Goal: Register for event/course

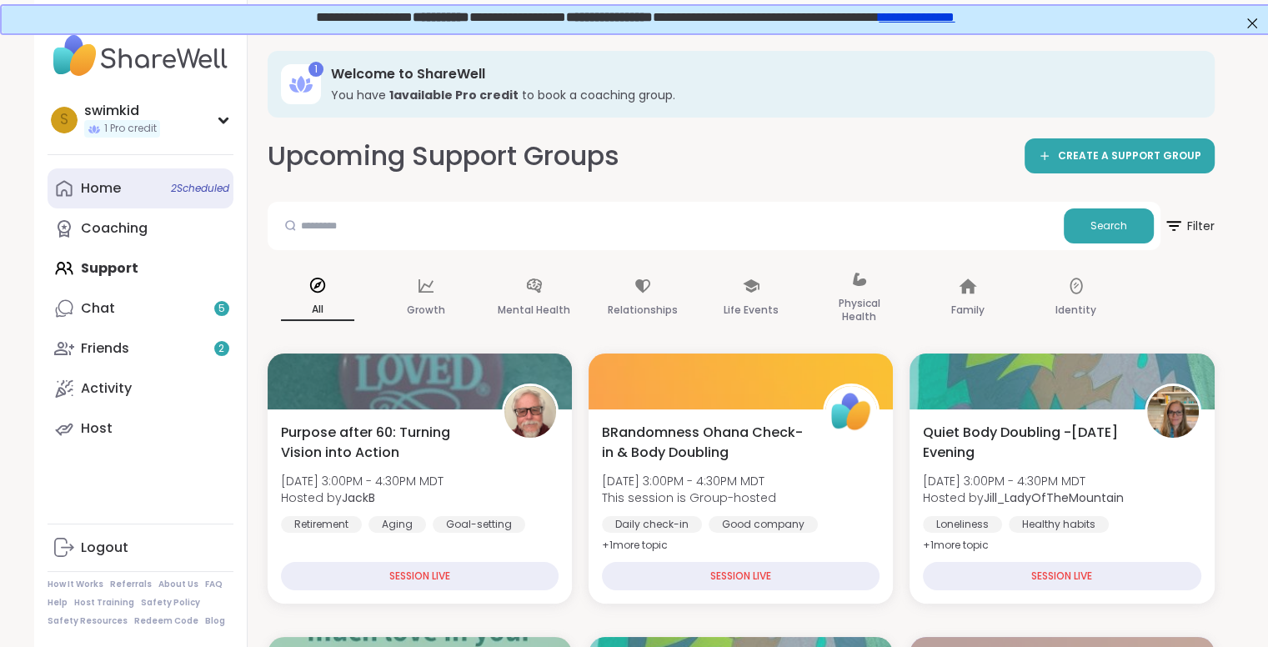
click at [91, 193] on div "Home 2 Scheduled" at bounding box center [101, 188] width 40 height 18
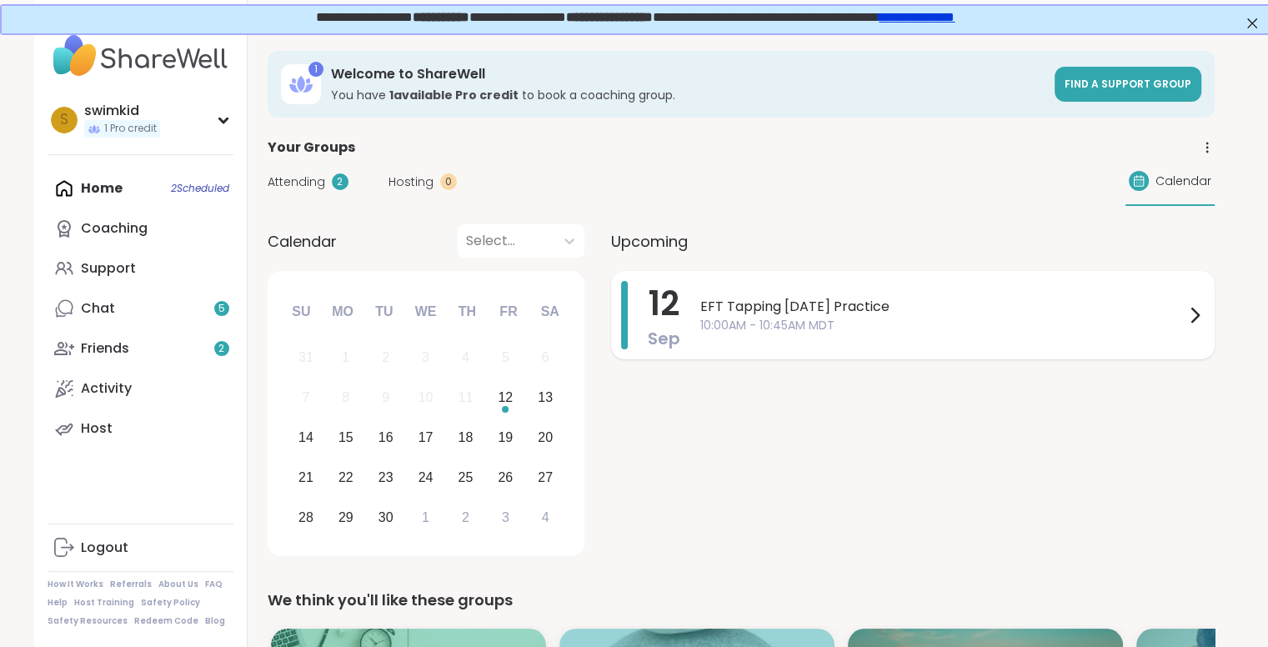
click at [793, 308] on span "EFT Tapping [DATE] Practice" at bounding box center [942, 307] width 484 height 20
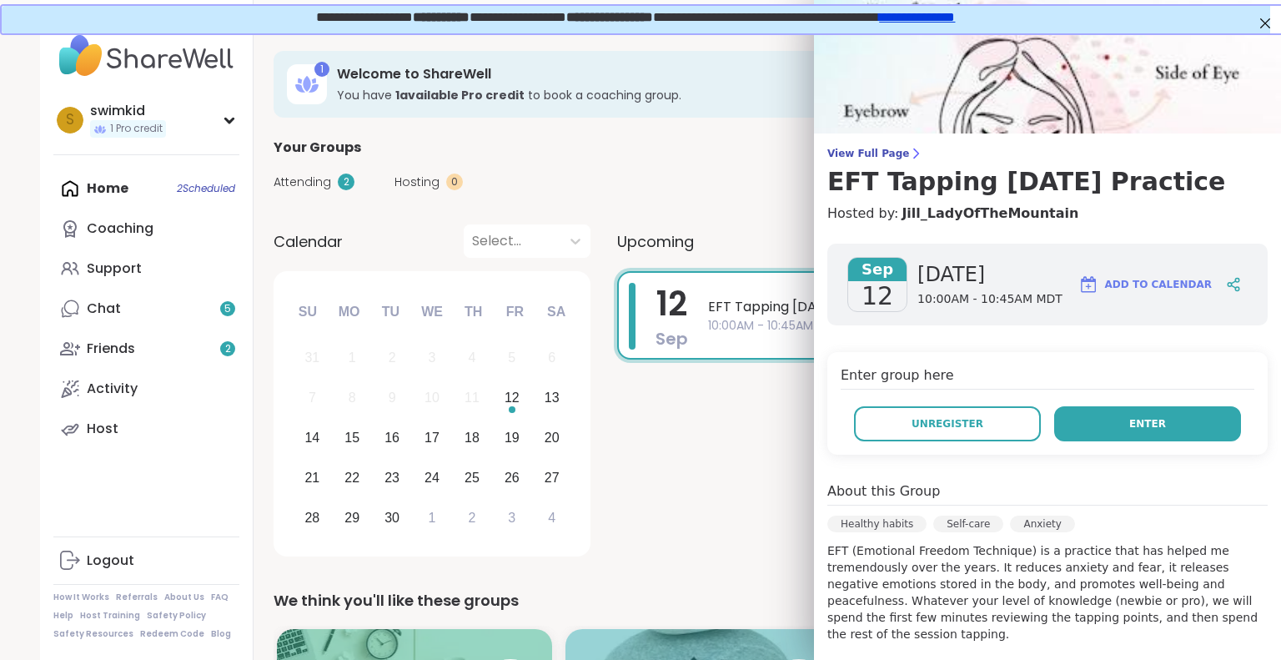
click at [1129, 423] on span "Enter" at bounding box center [1147, 423] width 37 height 15
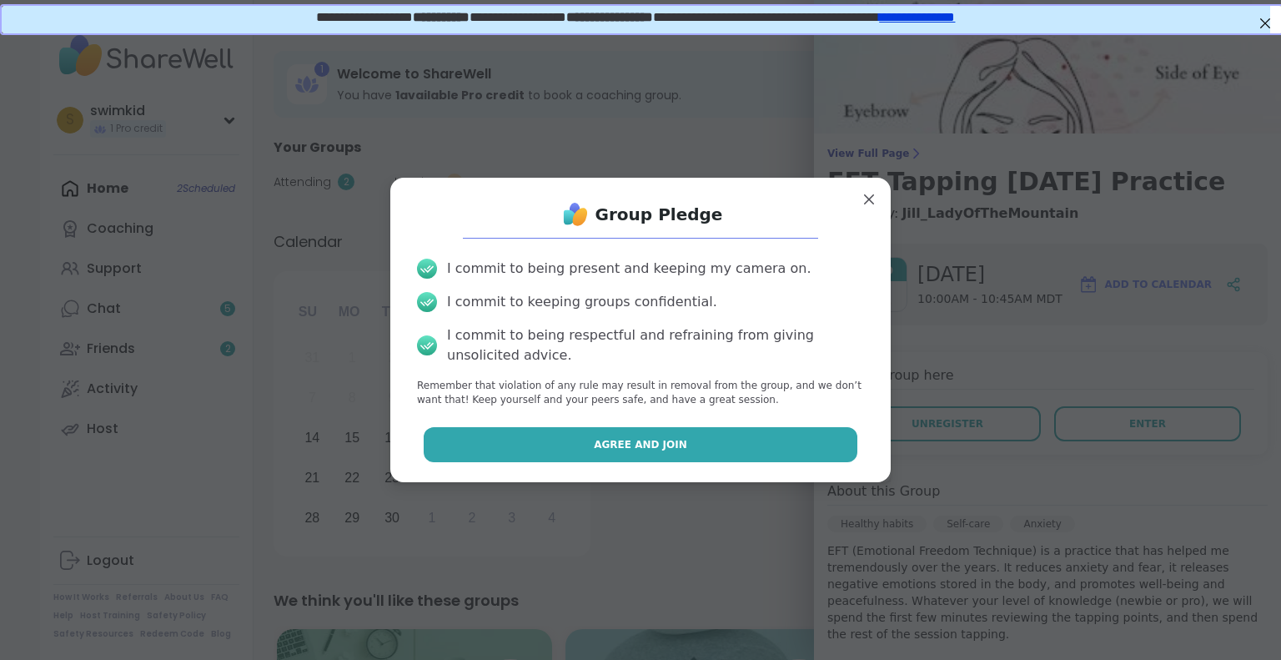
click at [685, 454] on button "Agree and Join" at bounding box center [641, 444] width 434 height 35
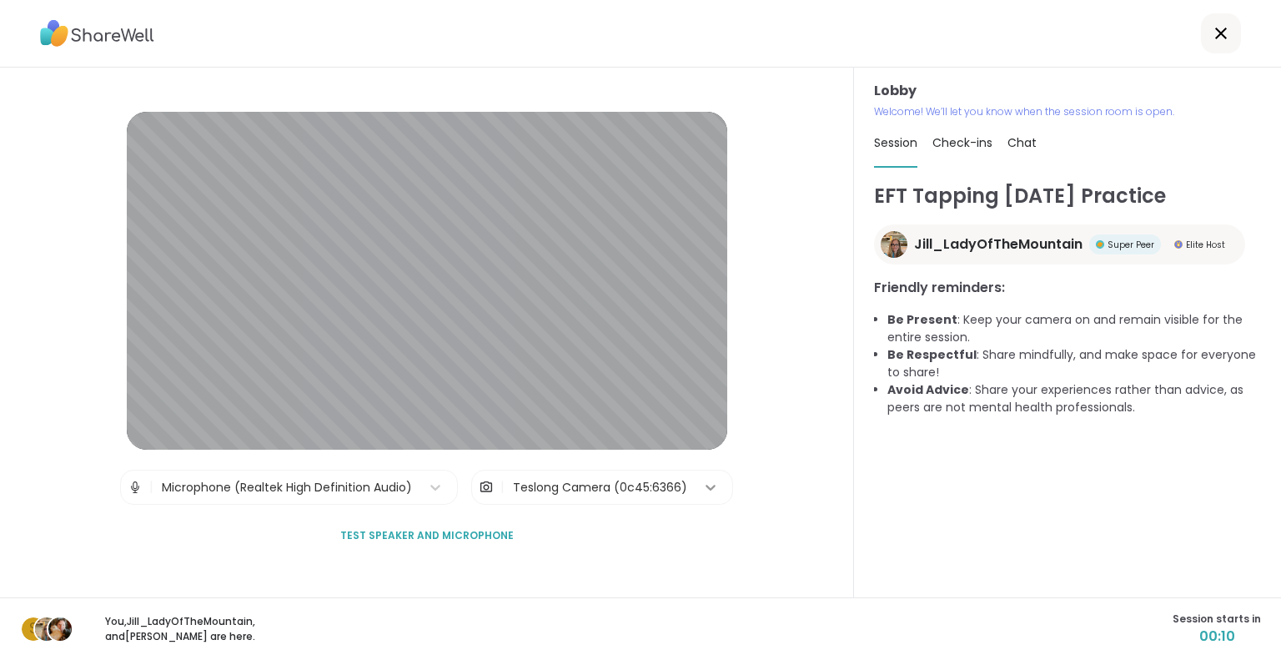
click at [695, 482] on div at bounding box center [710, 487] width 30 height 30
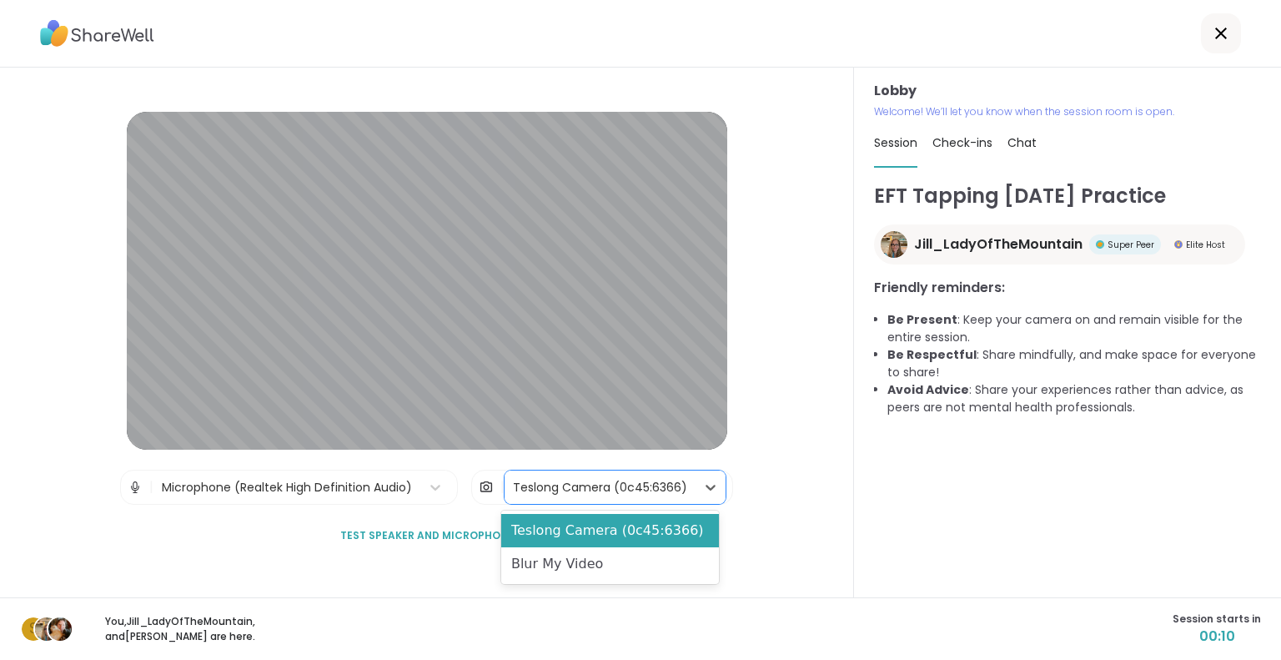
click at [624, 559] on div "Blur My Video" at bounding box center [610, 563] width 218 height 33
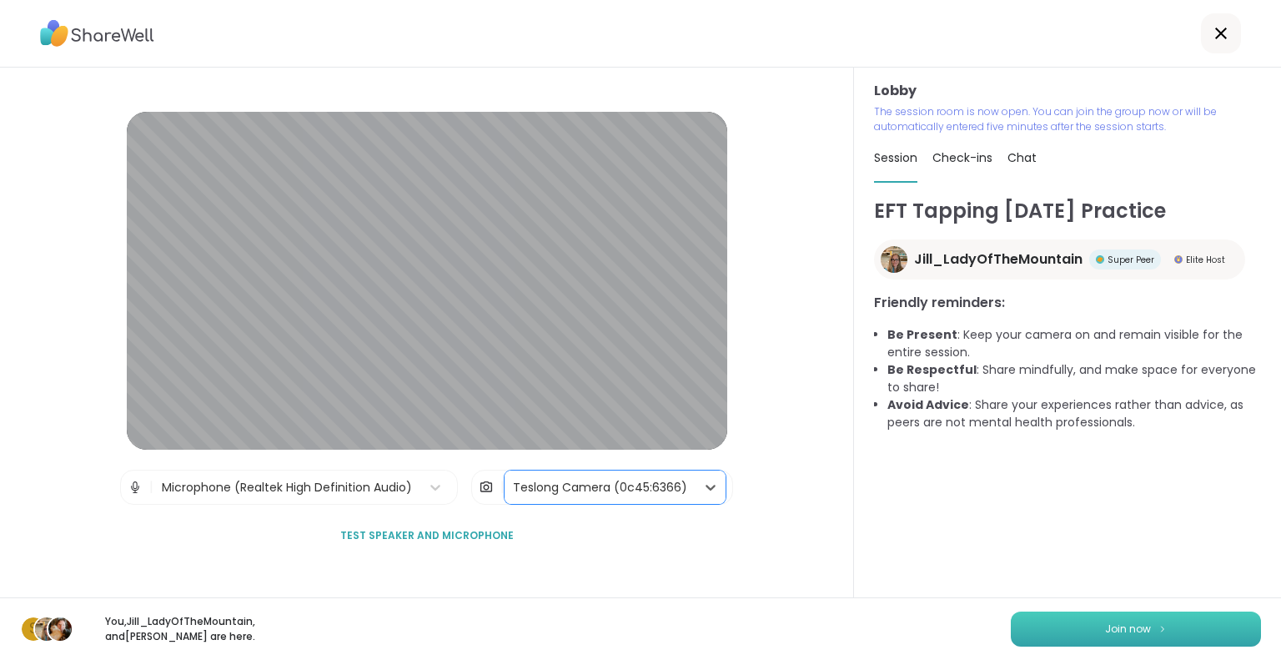
click at [1177, 633] on button "Join now" at bounding box center [1136, 628] width 250 height 35
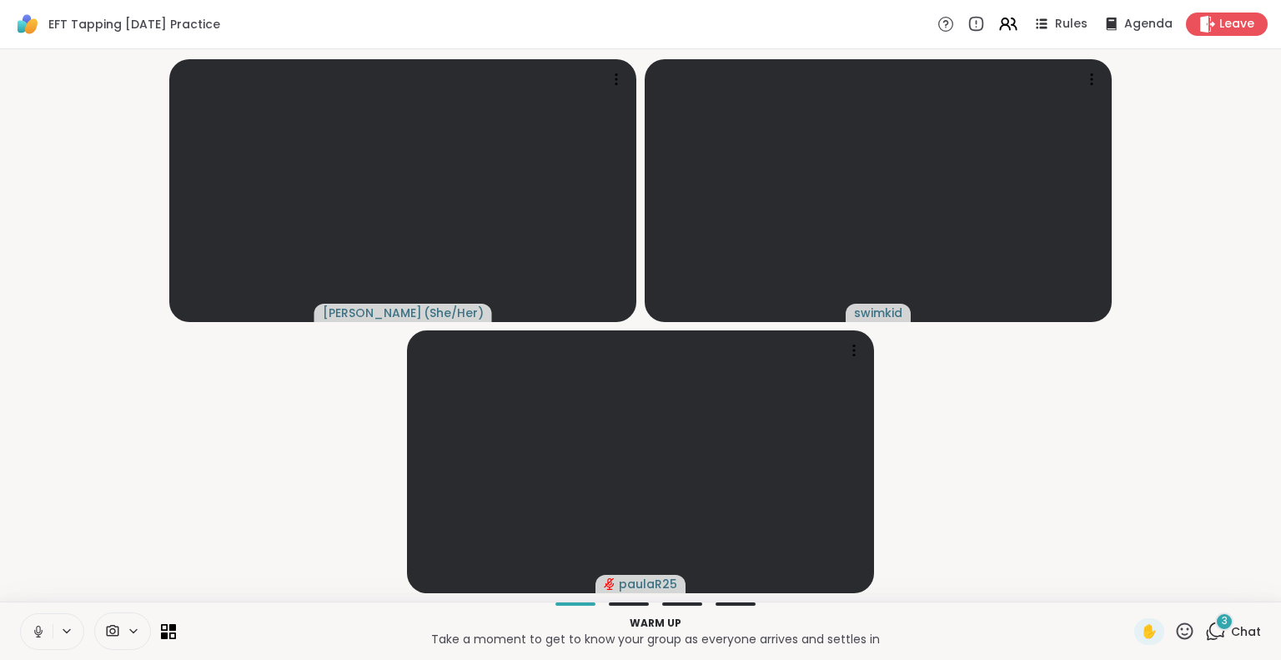
click at [30, 635] on button at bounding box center [37, 631] width 32 height 35
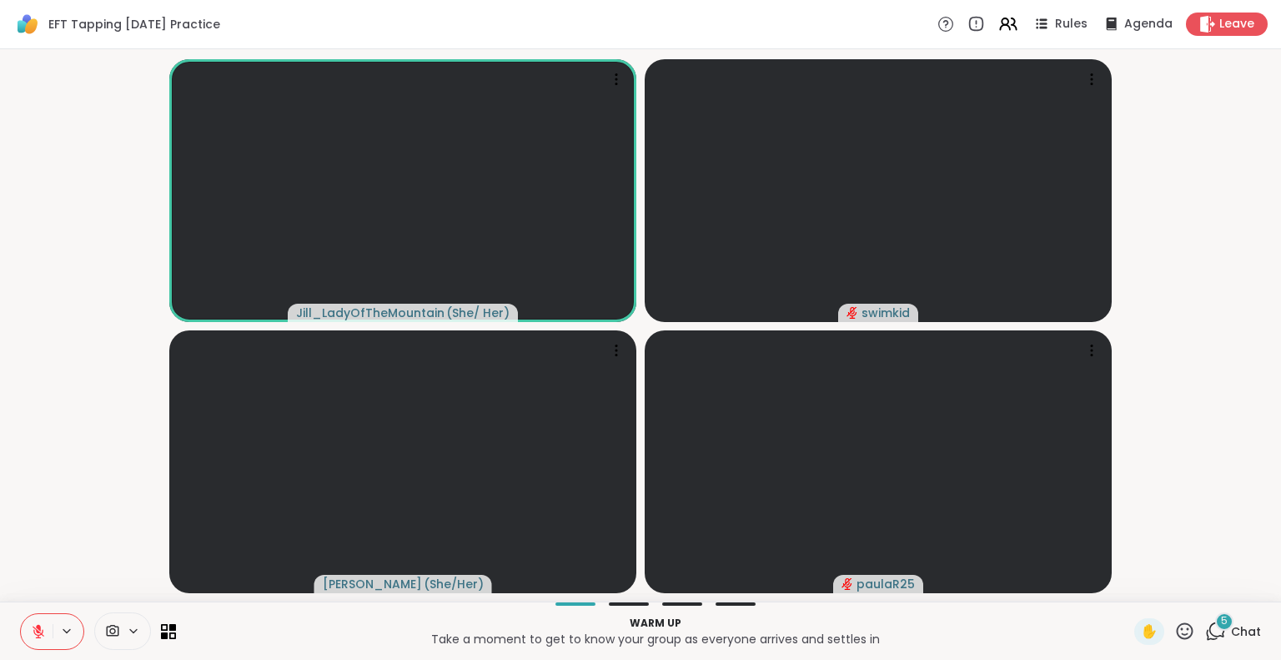
click at [1209, 632] on icon at bounding box center [1217, 629] width 16 height 15
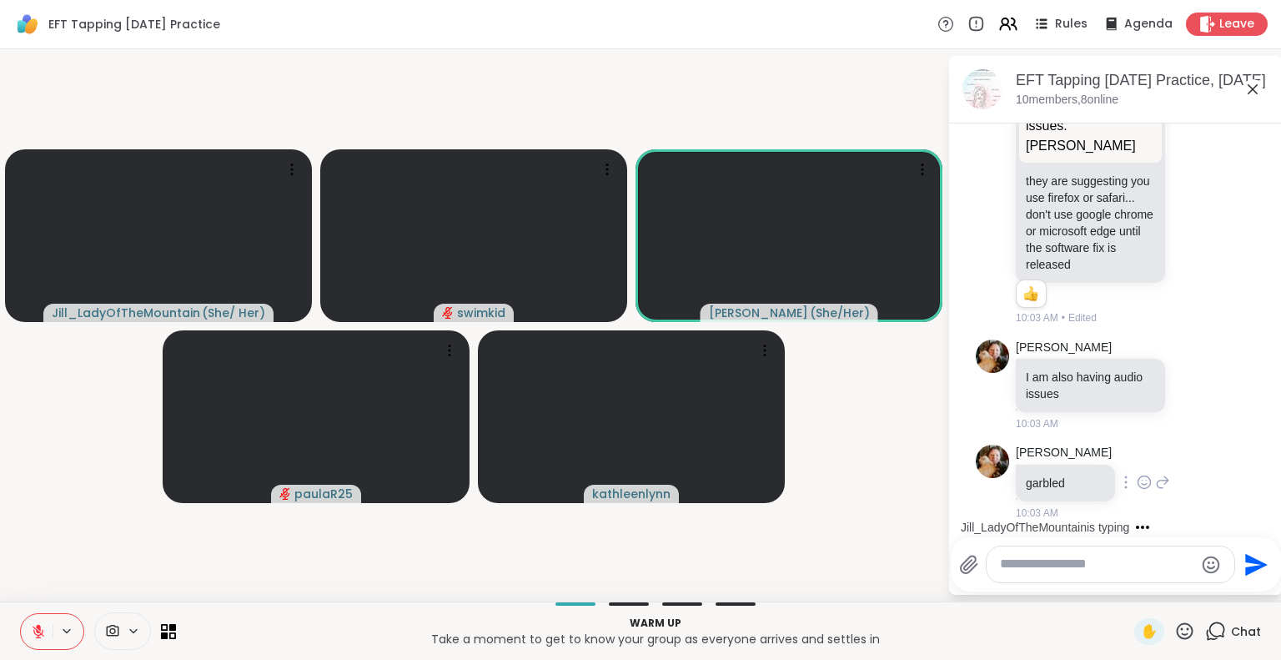
scroll to position [1091, 0]
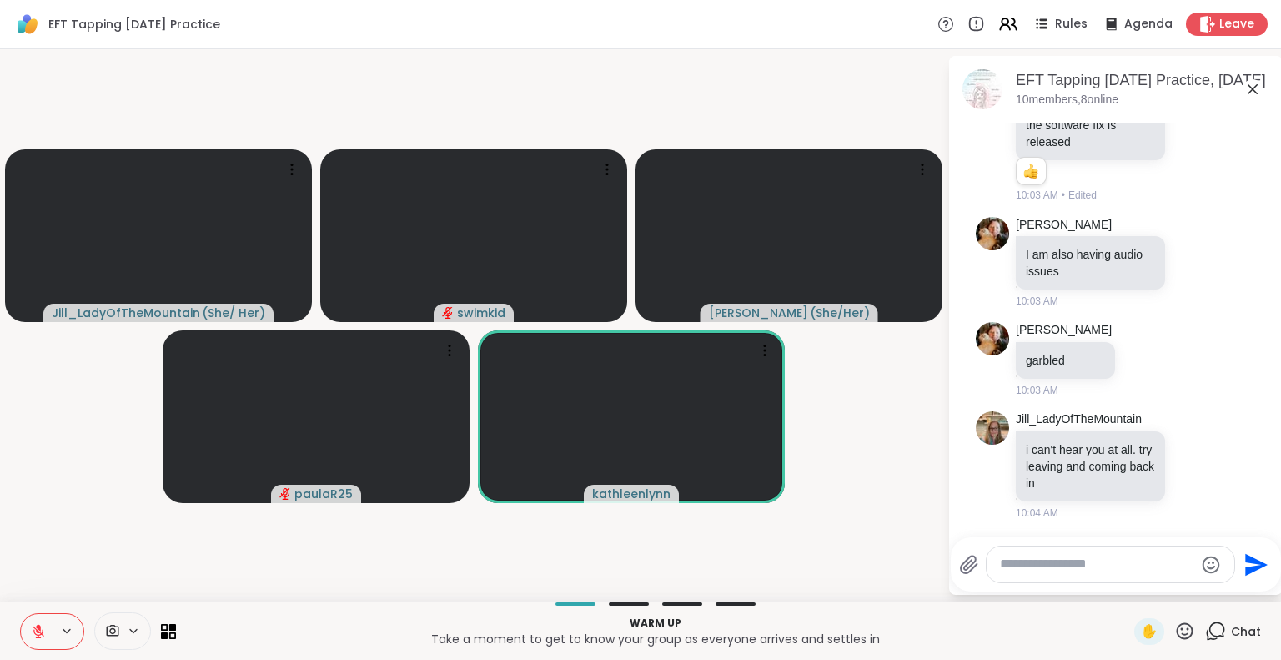
click at [38, 634] on icon at bounding box center [38, 631] width 15 height 15
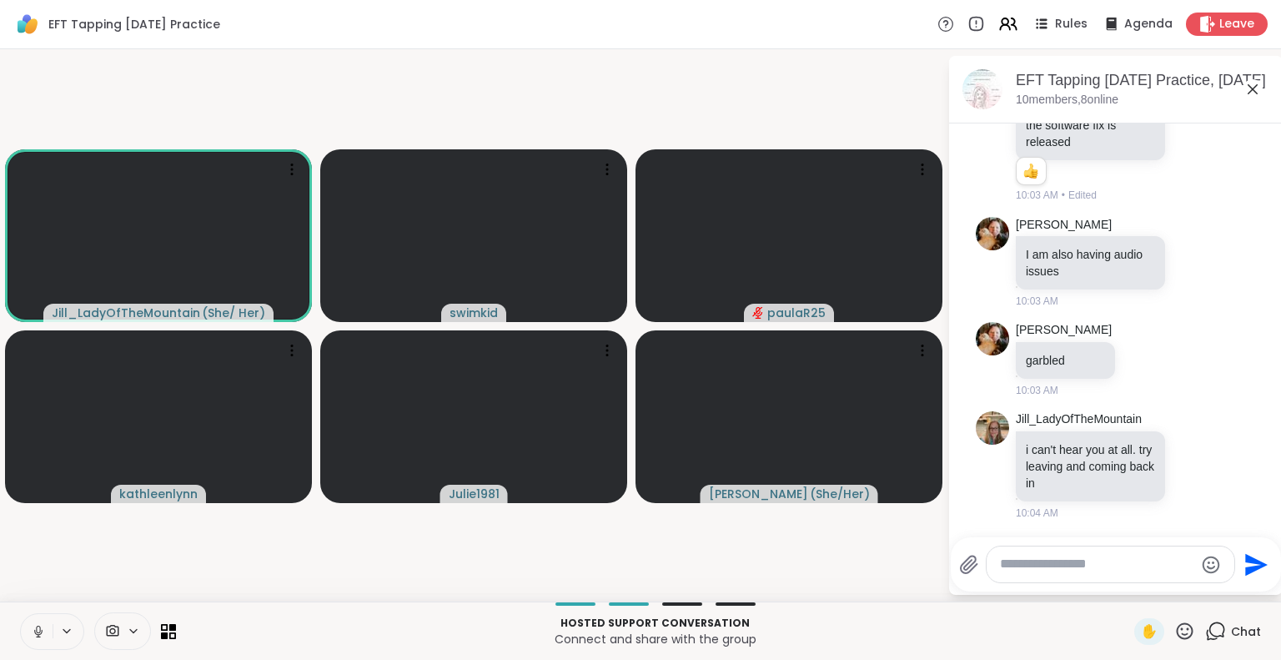
click at [39, 635] on icon at bounding box center [38, 631] width 15 height 15
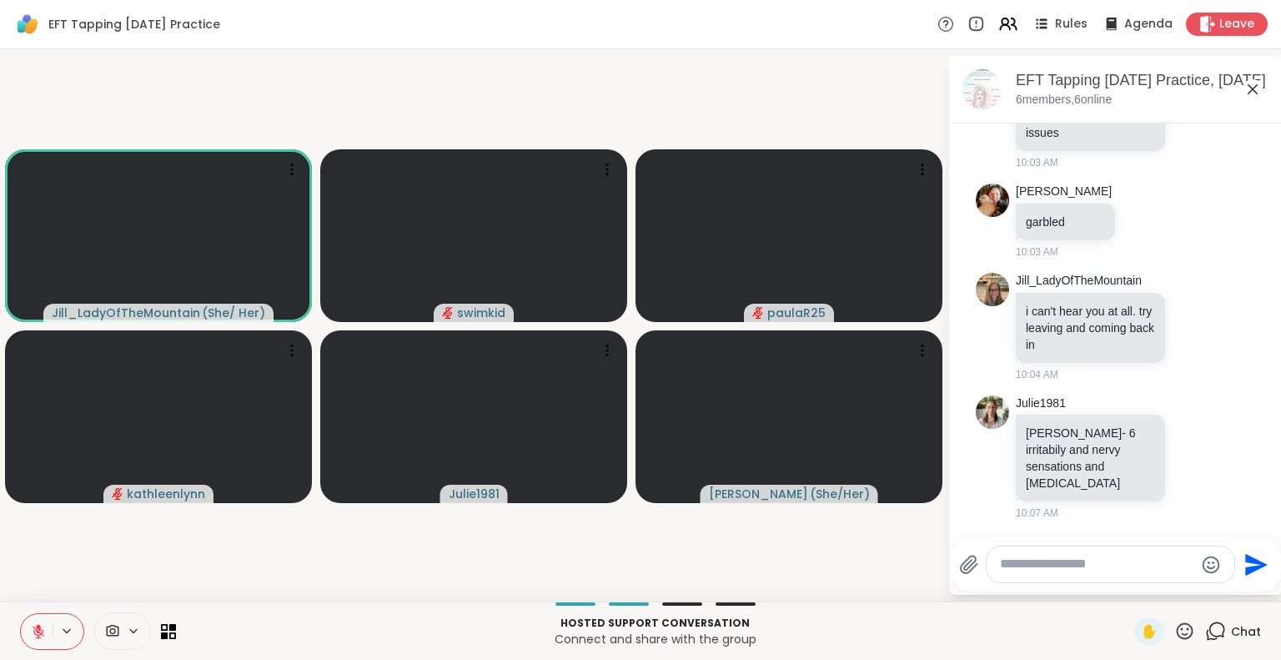
click at [1021, 567] on textarea "Type your message" at bounding box center [1097, 564] width 194 height 18
click at [1031, 561] on textarea "**********" at bounding box center [1098, 564] width 194 height 18
click at [1148, 566] on textarea "**********" at bounding box center [1098, 564] width 194 height 18
type textarea "**********"
click at [1249, 564] on icon "Send" at bounding box center [1256, 564] width 27 height 27
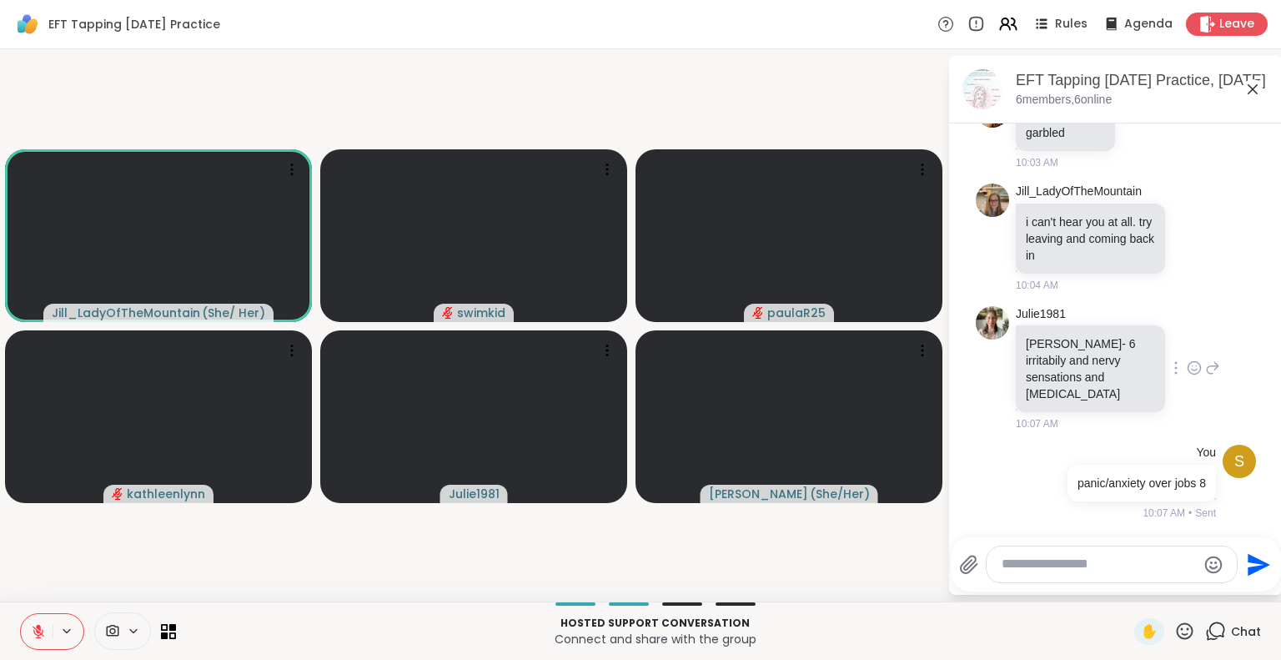
scroll to position [1424, 0]
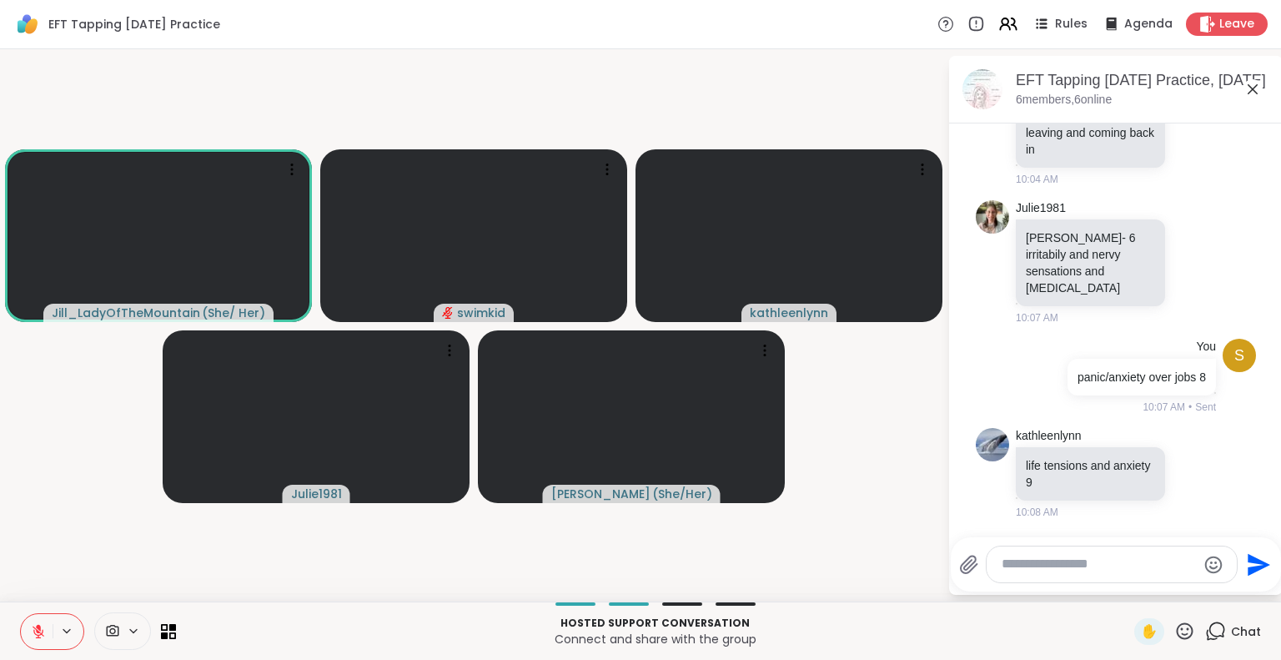
click at [33, 632] on icon at bounding box center [38, 631] width 15 height 15
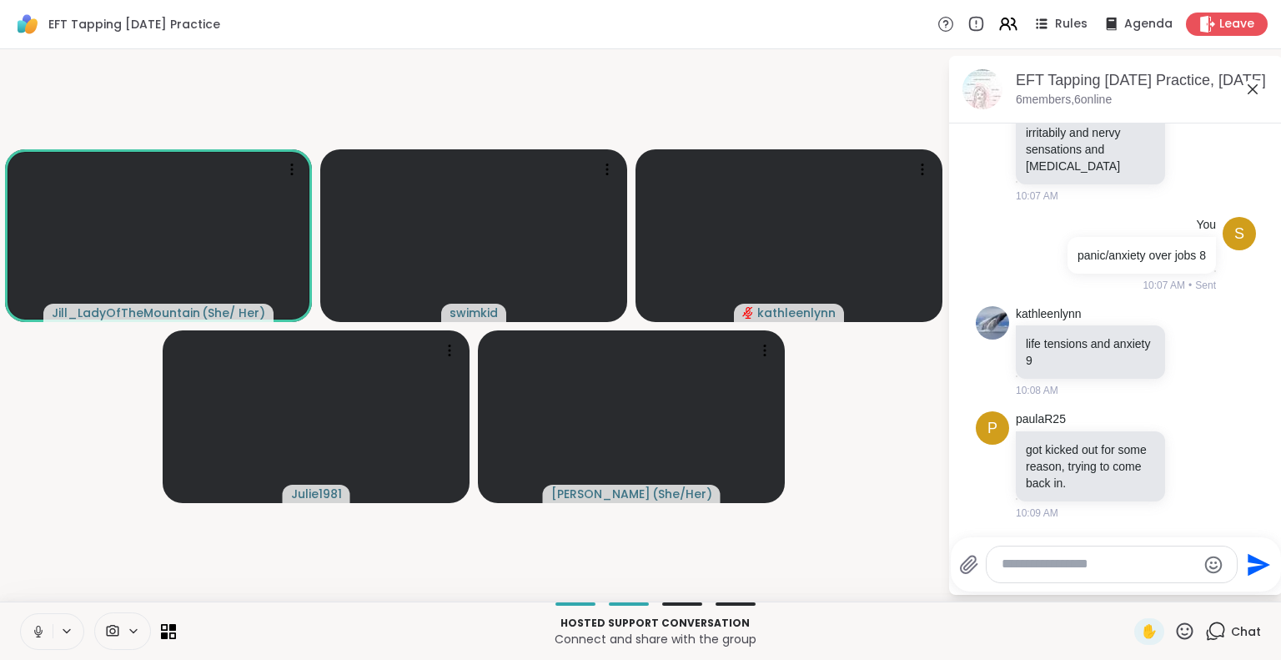
click at [33, 633] on icon at bounding box center [38, 631] width 15 height 15
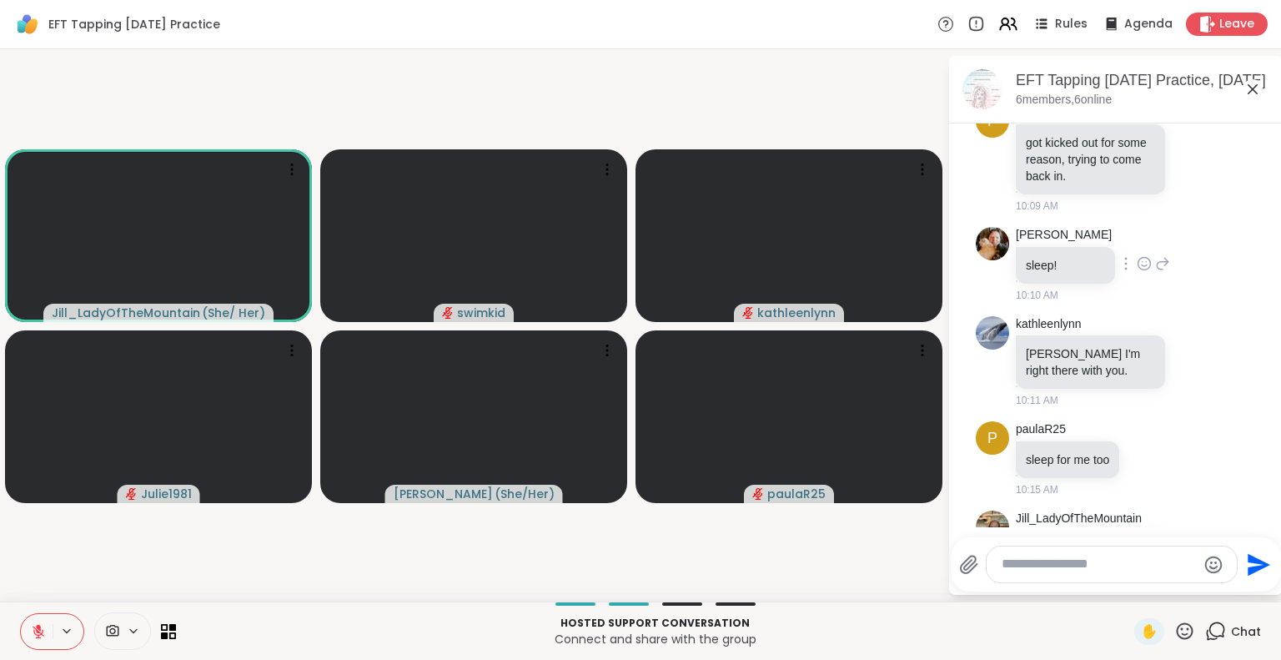
scroll to position [2017, 0]
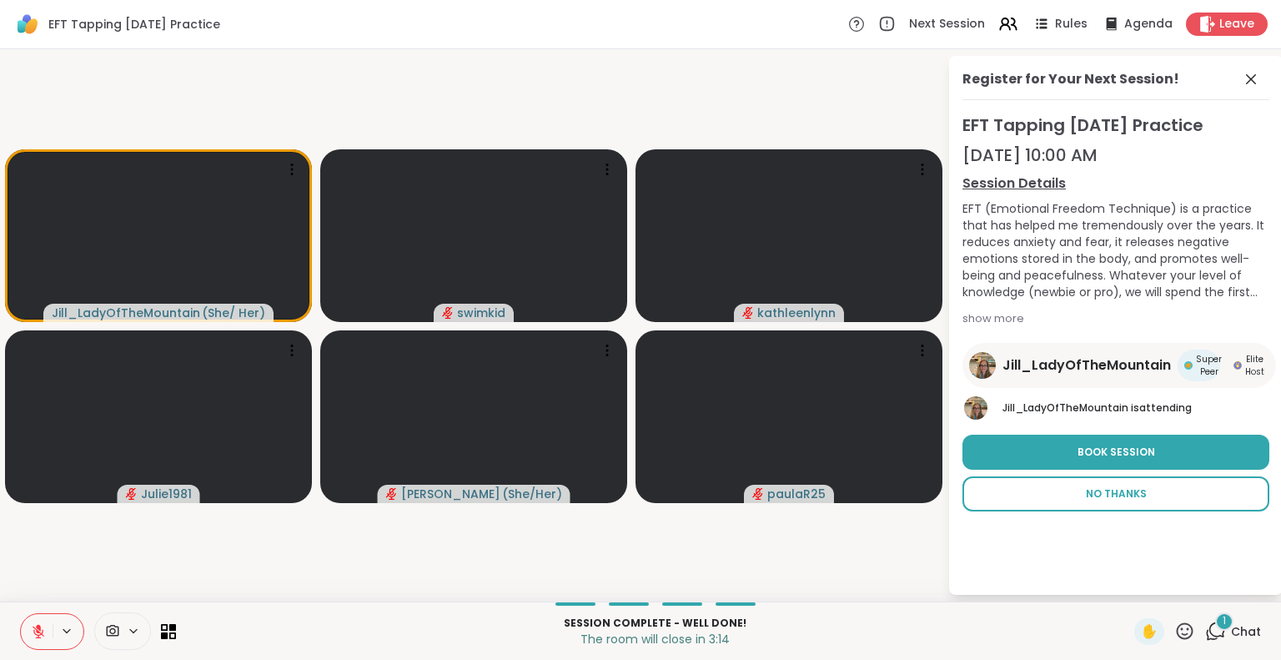
click at [1092, 497] on span "No Thanks" at bounding box center [1116, 493] width 61 height 15
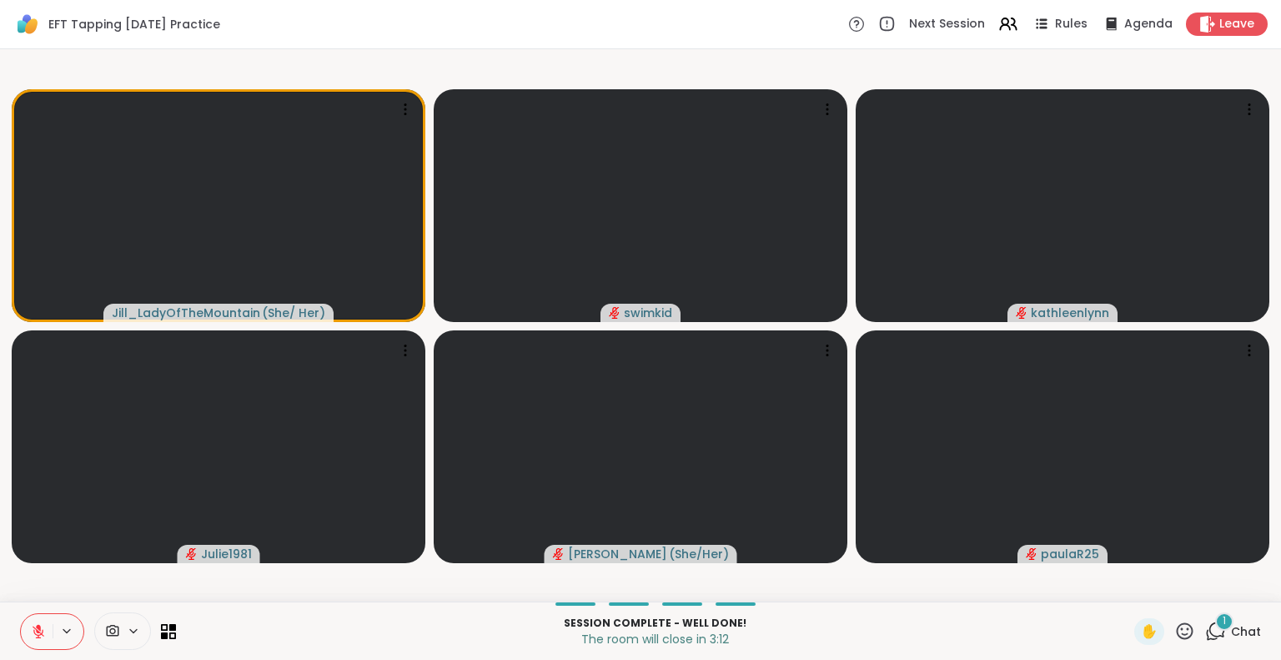
click at [1205, 626] on icon at bounding box center [1215, 630] width 21 height 21
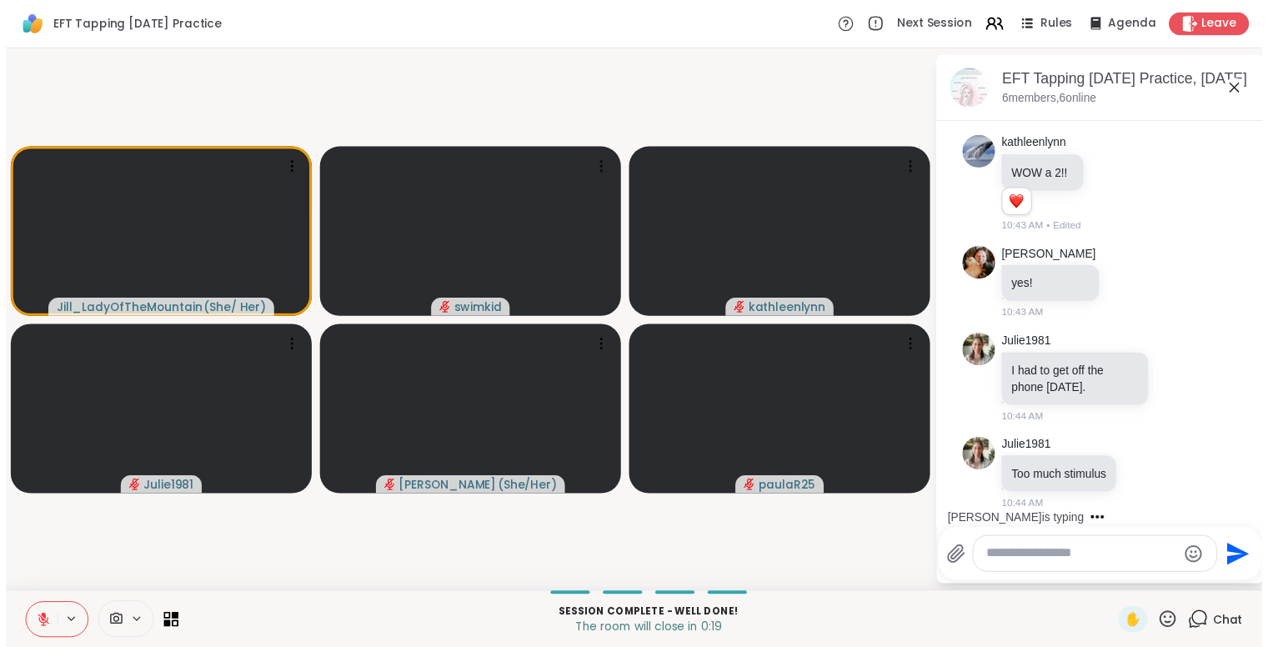
scroll to position [3048, 0]
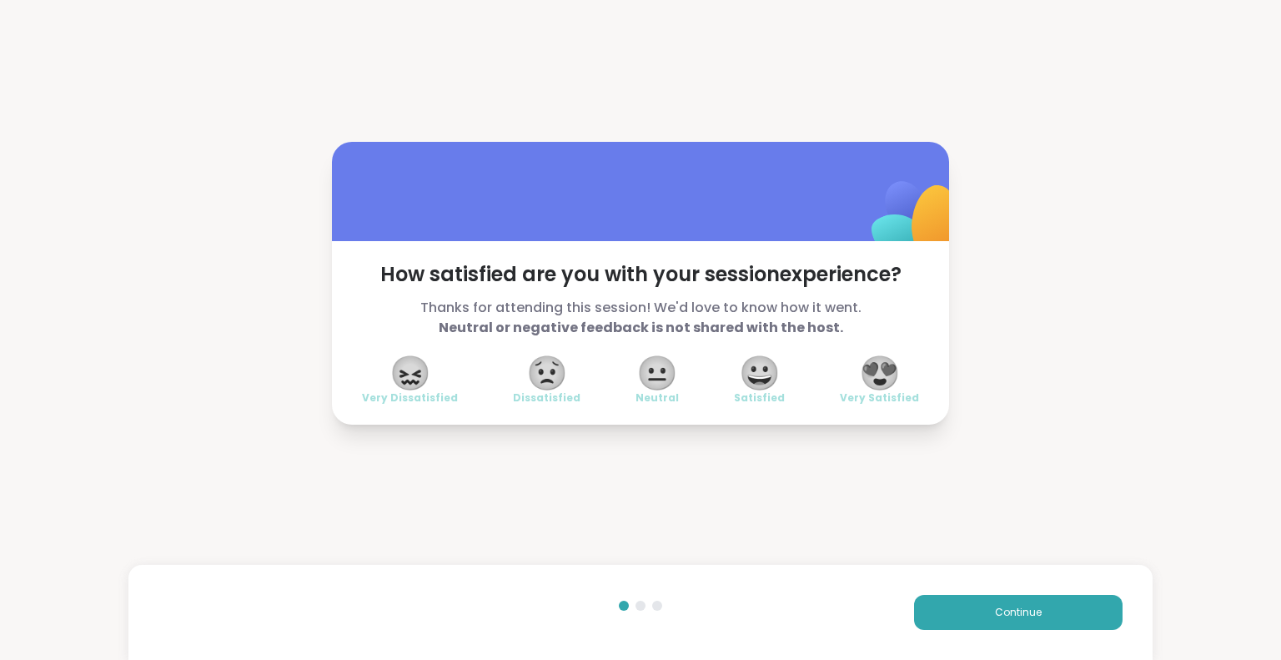
click at [881, 379] on span "😍" at bounding box center [880, 373] width 42 height 30
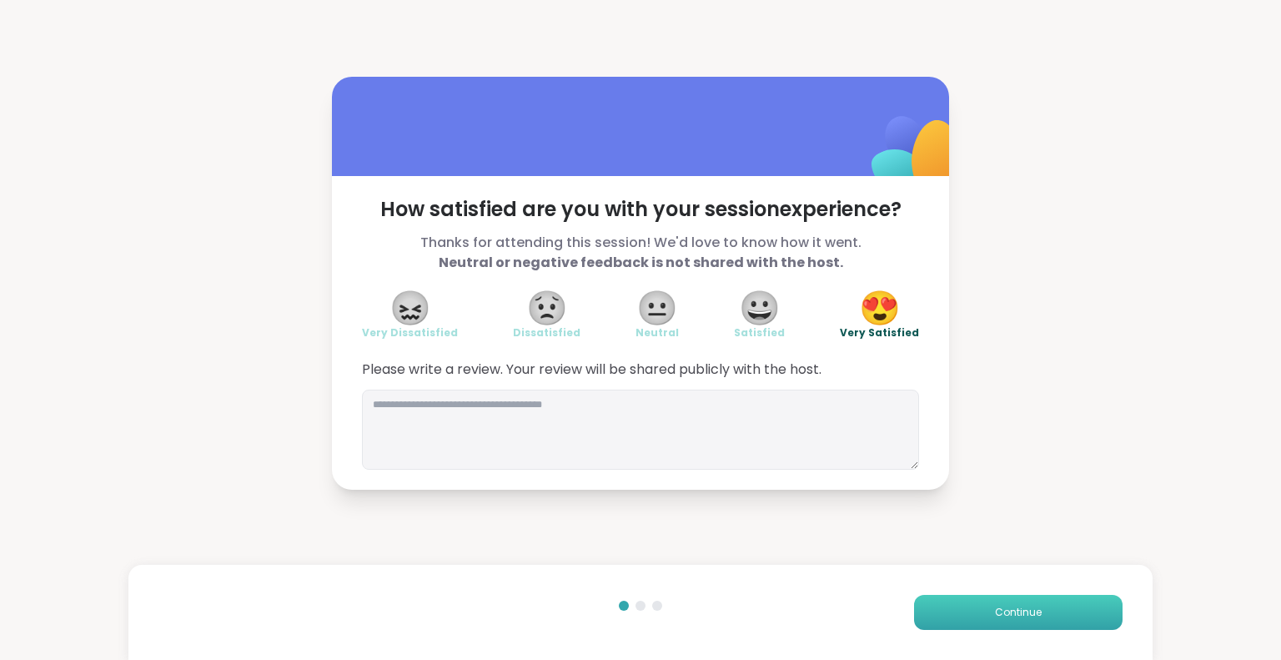
click at [1004, 619] on span "Continue" at bounding box center [1018, 612] width 47 height 15
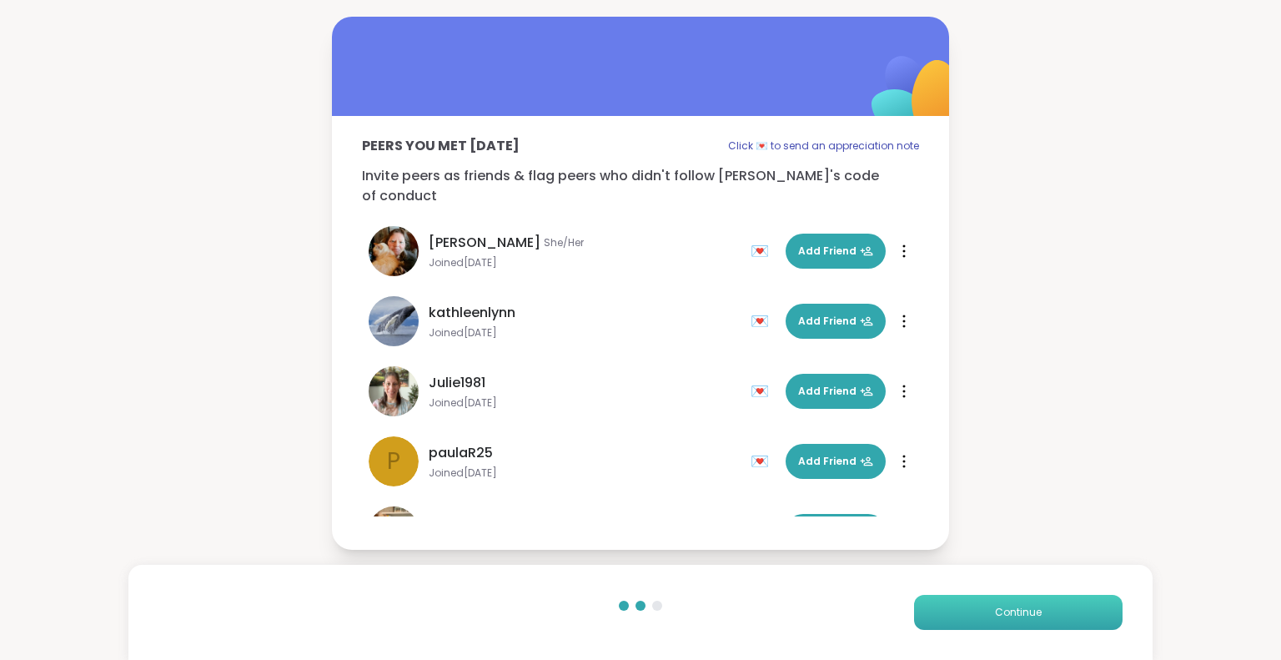
click at [997, 612] on span "Continue" at bounding box center [1018, 612] width 47 height 15
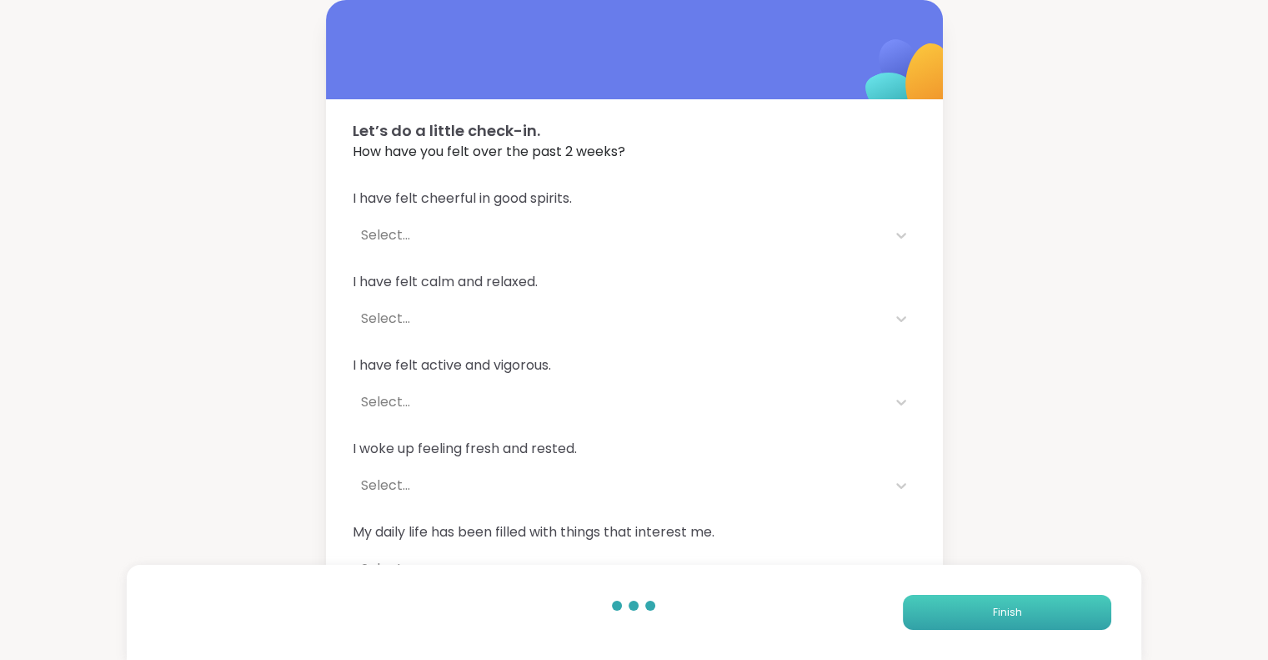
click at [997, 612] on span "Finish" at bounding box center [1006, 612] width 29 height 15
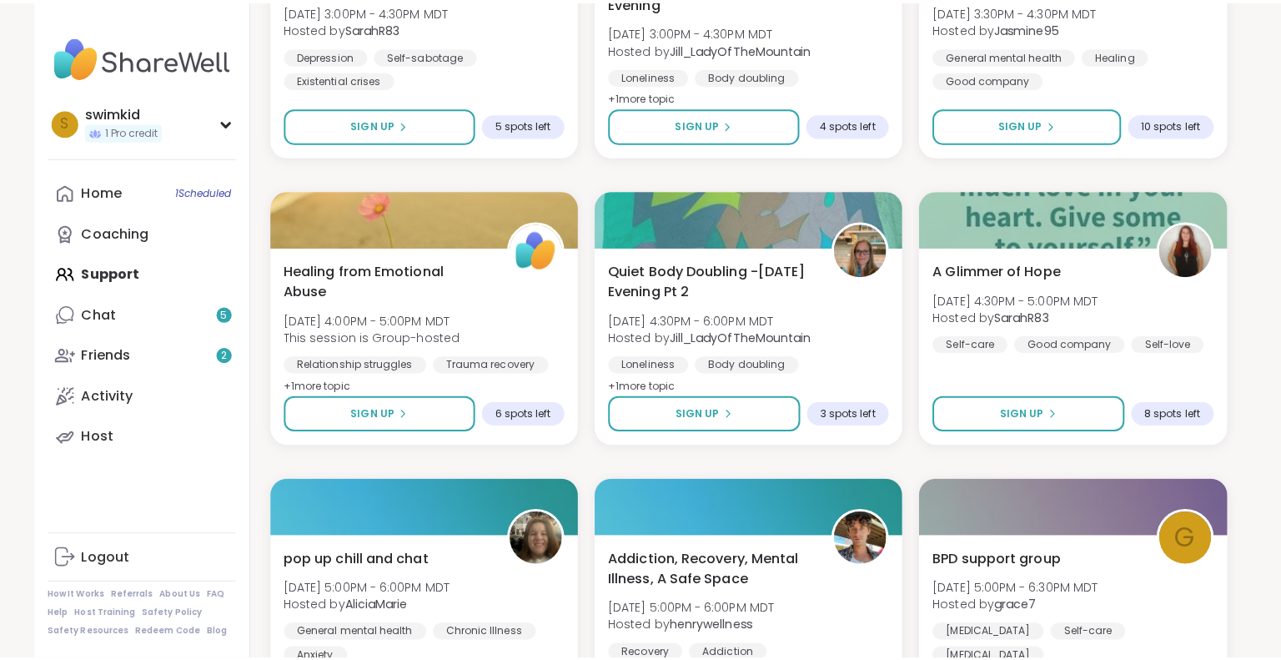
scroll to position [1417, 0]
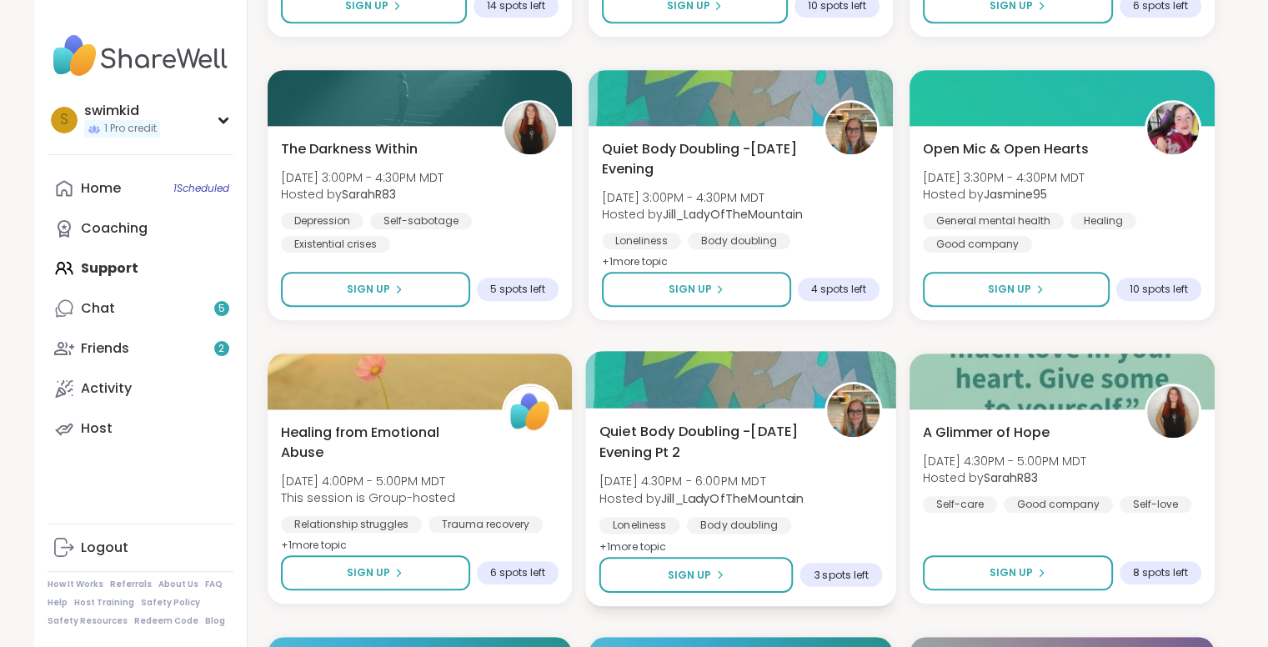
click at [701, 502] on b "Jill_LadyOfTheMountain" at bounding box center [732, 497] width 143 height 17
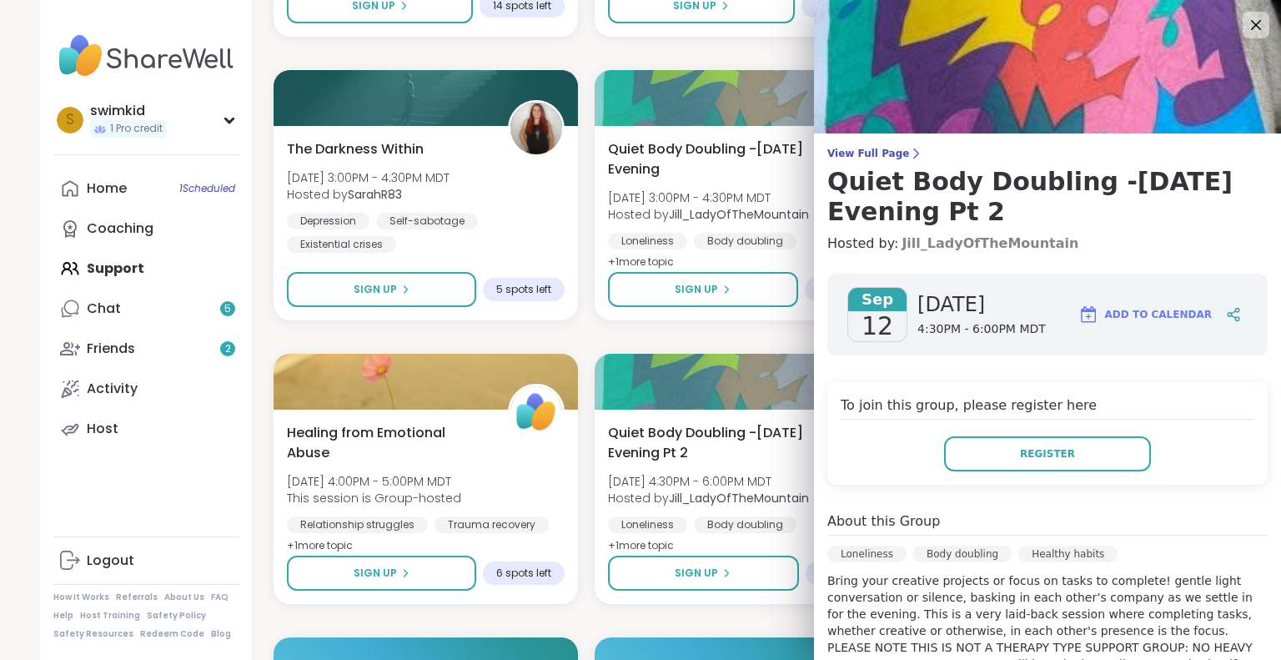
click at [921, 243] on link "Jill_LadyOfTheMountain" at bounding box center [989, 243] width 177 height 20
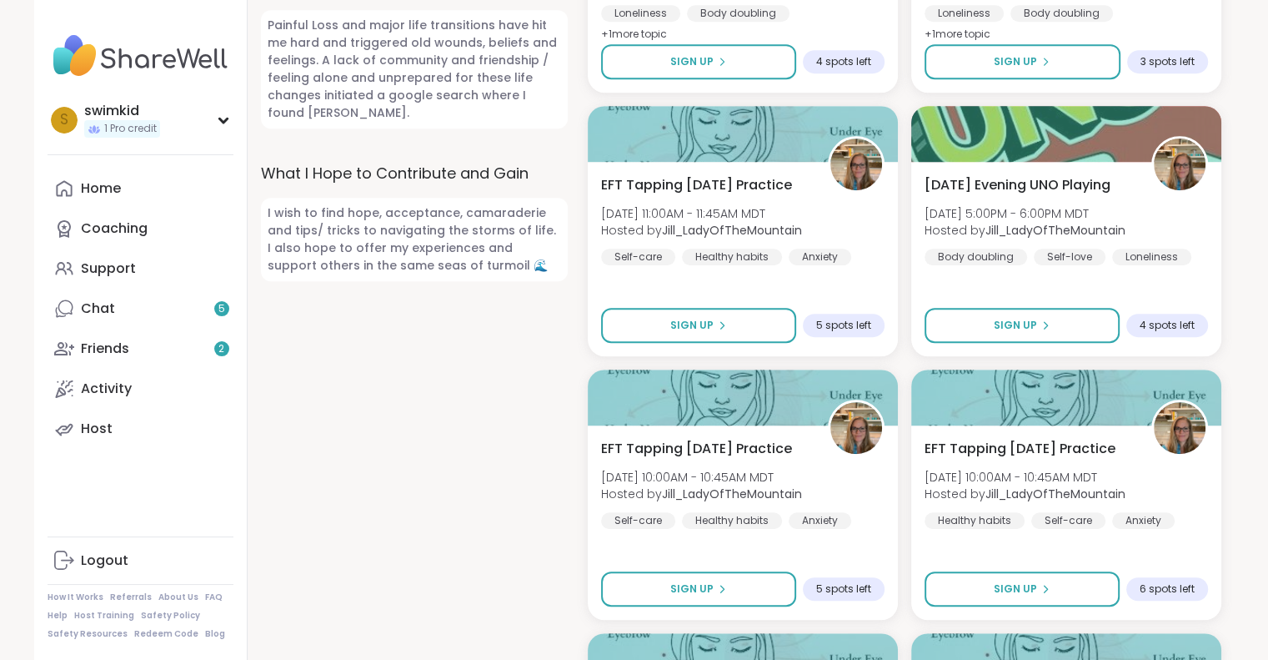
scroll to position [1001, 0]
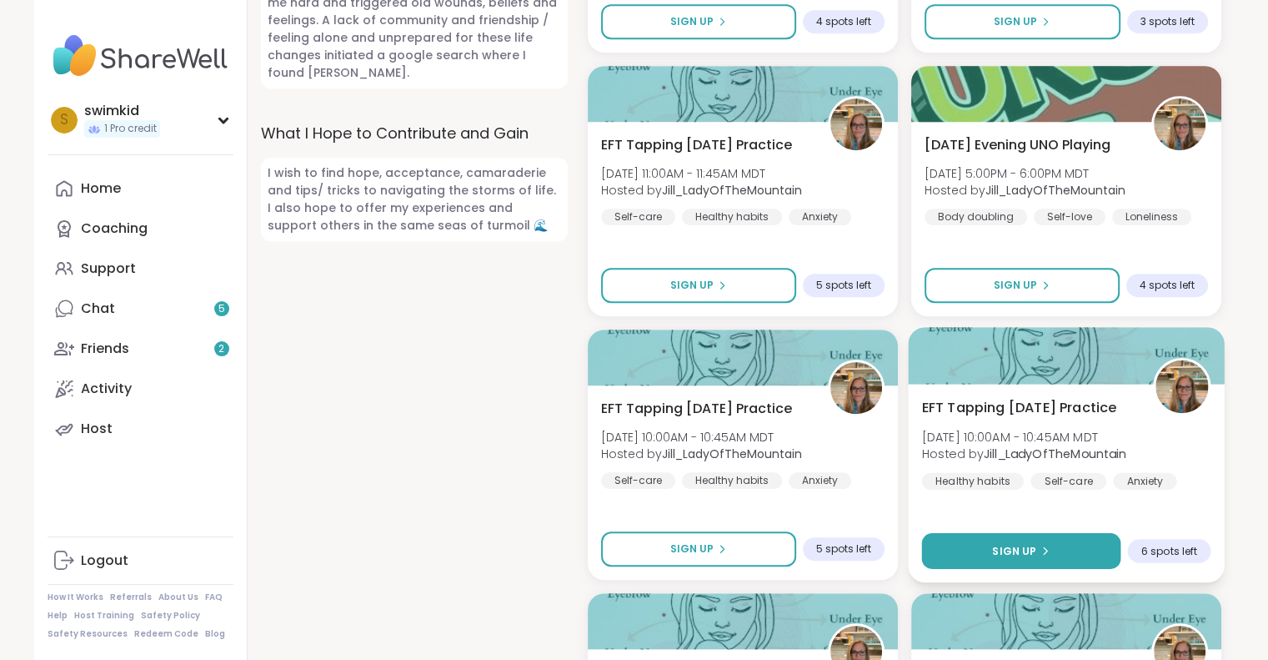
click at [987, 533] on button "Sign Up" at bounding box center [1020, 551] width 199 height 36
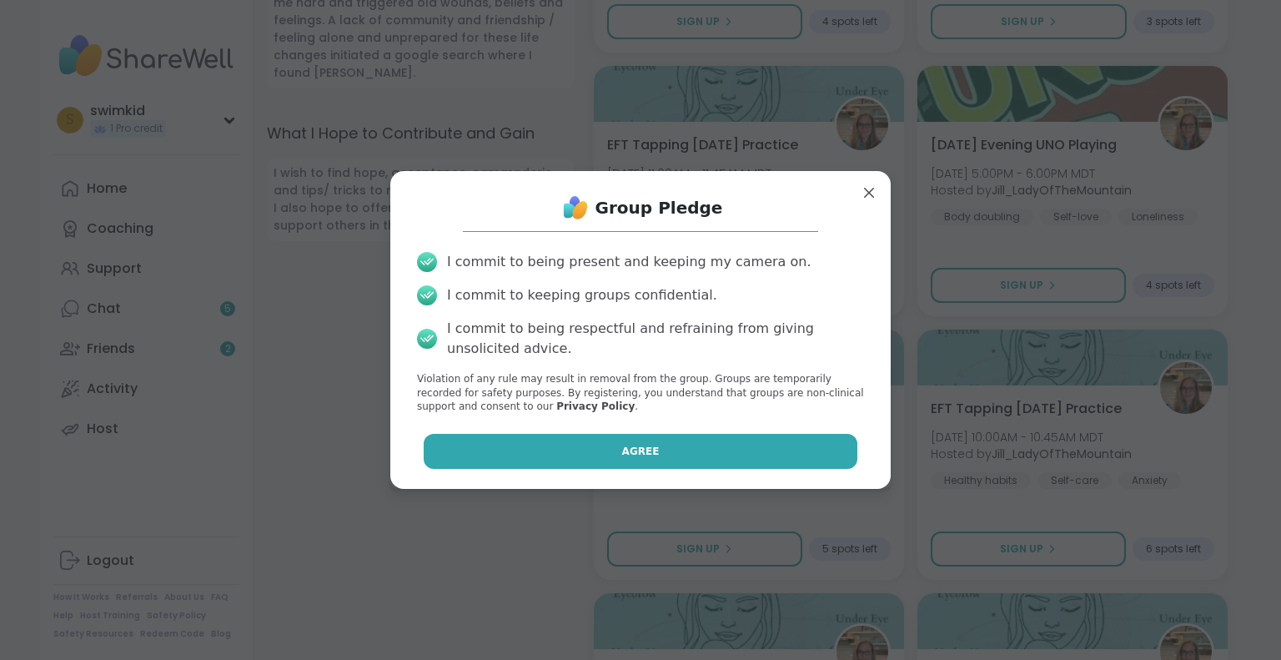
click at [529, 453] on button "Agree" at bounding box center [641, 451] width 434 height 35
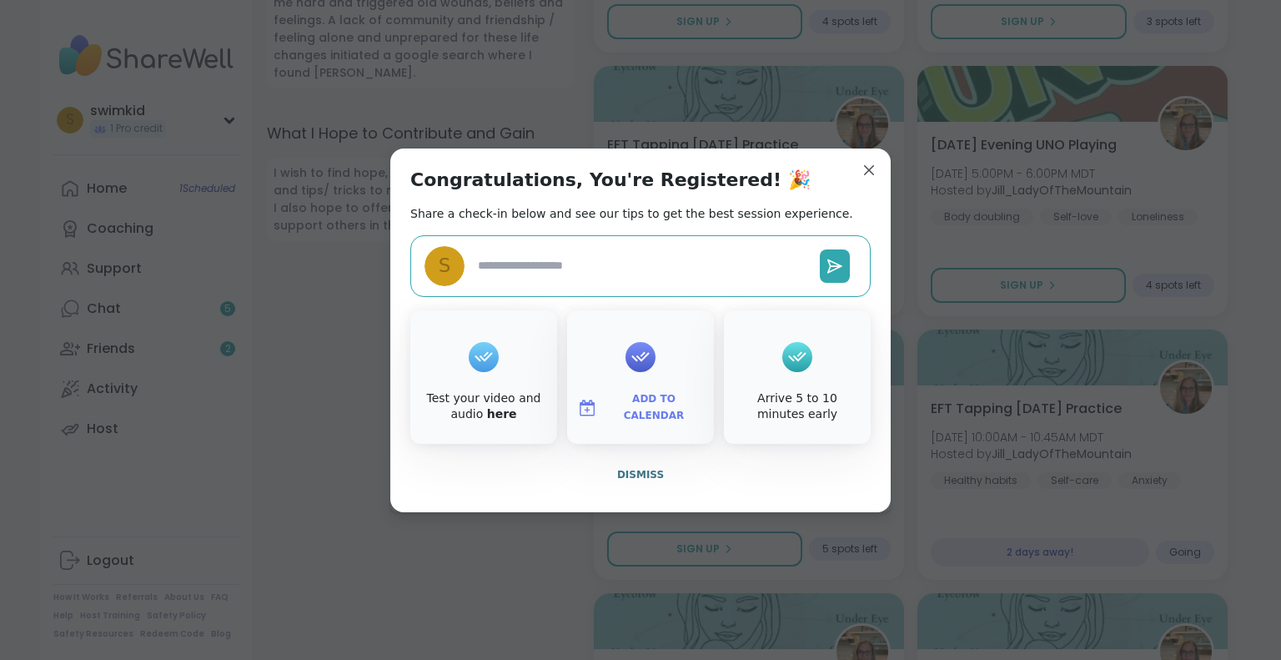
click at [594, 414] on img at bounding box center [587, 408] width 20 height 20
click at [601, 249] on button "Google Calendar" at bounding box center [640, 256] width 127 height 37
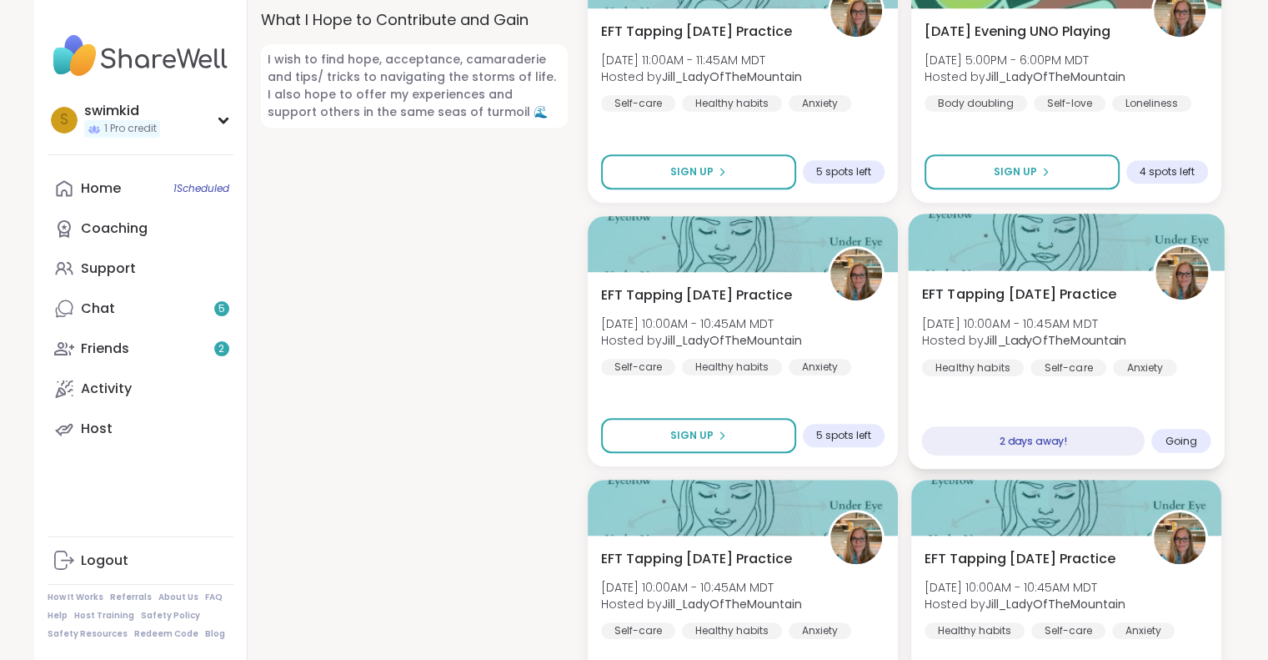
scroll to position [1167, 0]
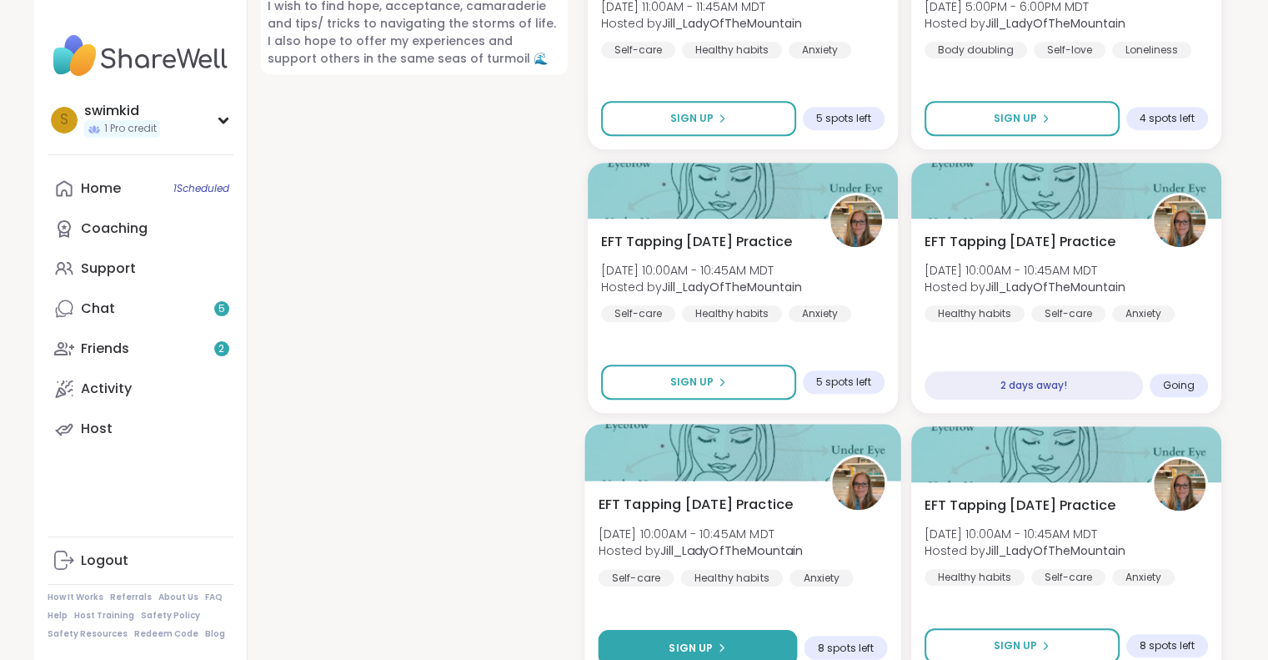
click at [716, 642] on icon at bounding box center [721, 647] width 10 height 10
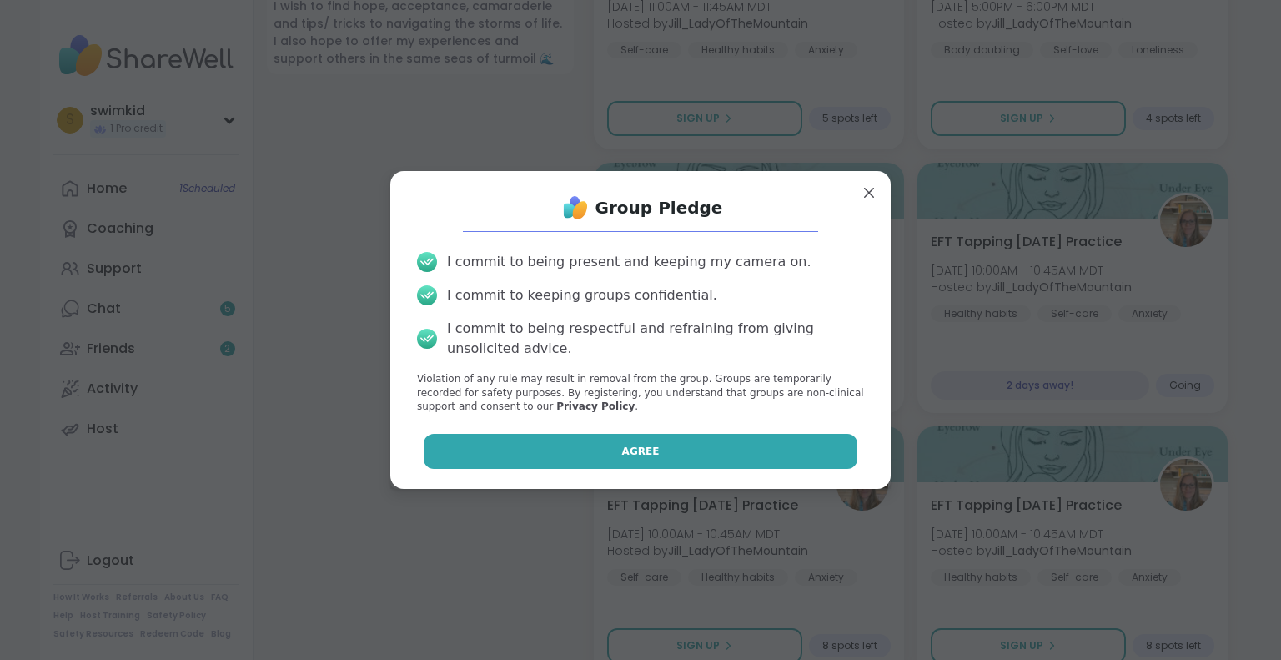
click at [622, 457] on span "Agree" at bounding box center [641, 451] width 38 height 15
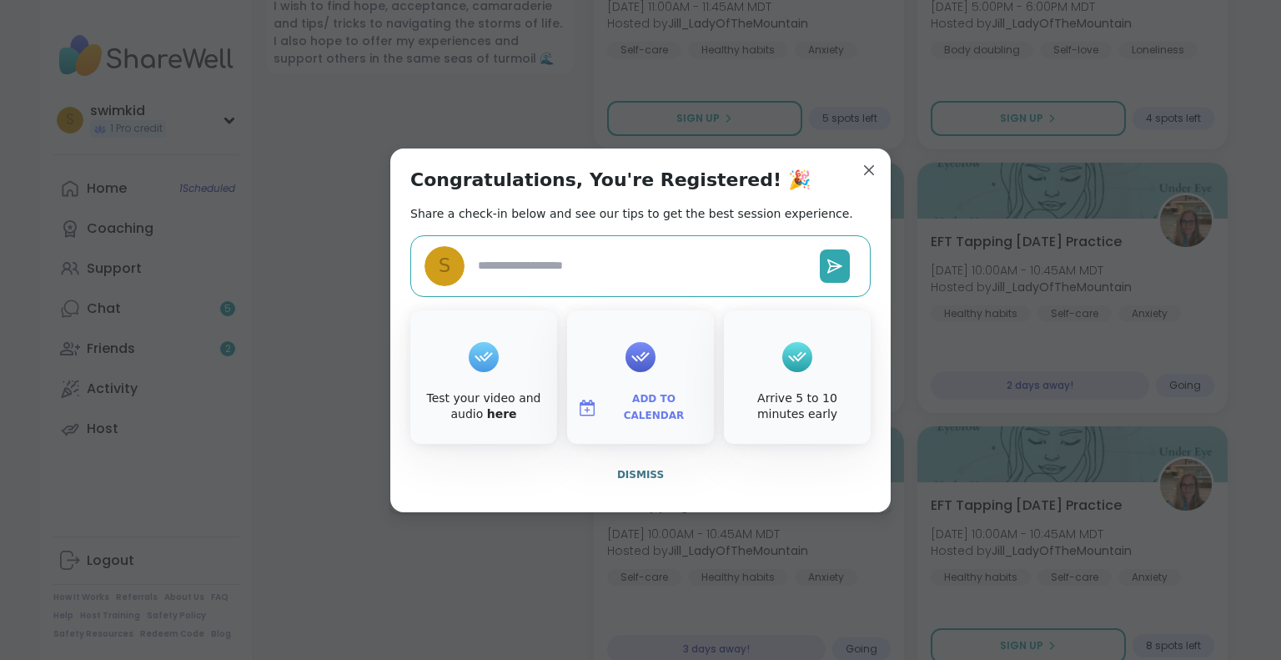
type textarea "*"
click at [640, 411] on span "Add to Calendar" at bounding box center [654, 407] width 100 height 33
click at [620, 263] on button "Google Calendar" at bounding box center [640, 256] width 127 height 37
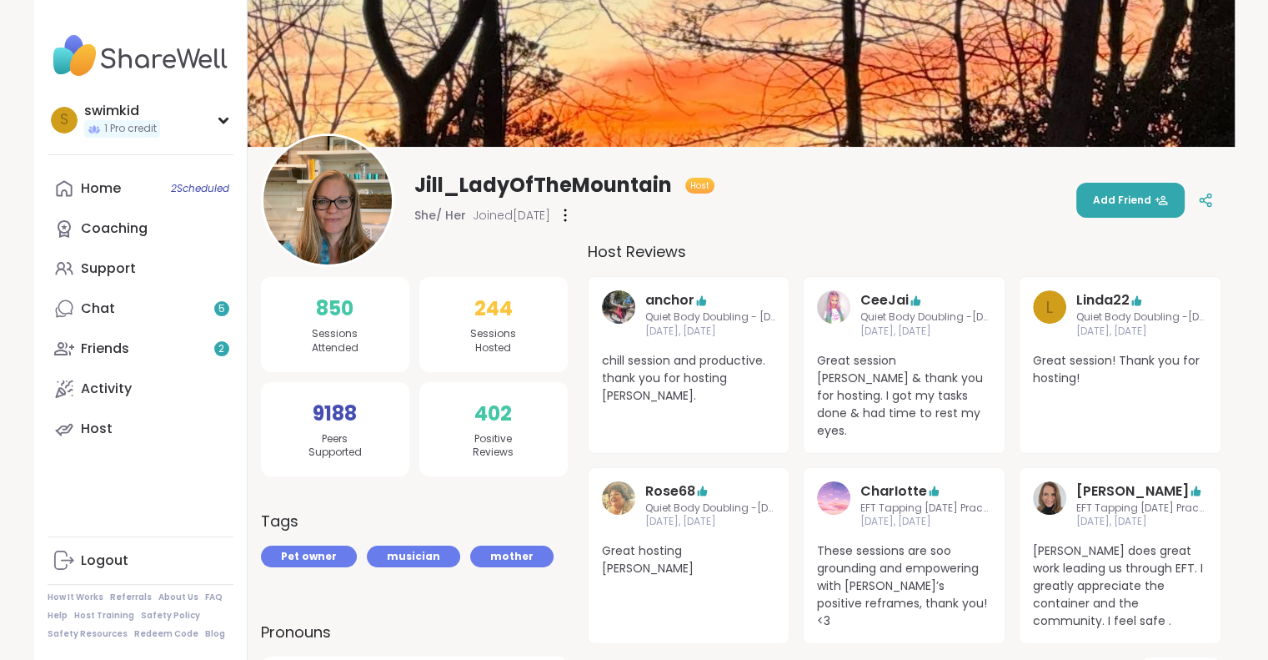
scroll to position [0, 0]
